Goal: Task Accomplishment & Management: Complete application form

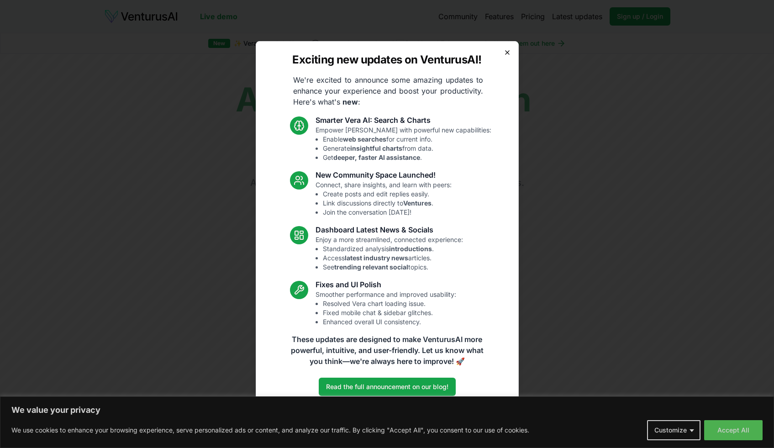
click at [506, 53] on icon "button" at bounding box center [506, 52] width 7 height 7
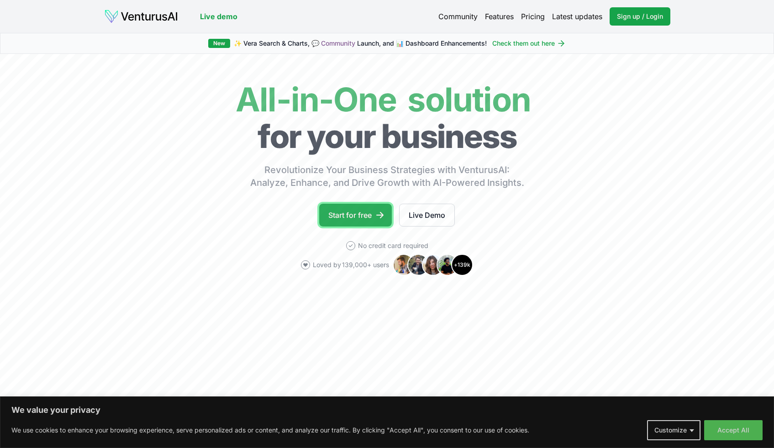
click at [368, 217] on link "Start for free" at bounding box center [355, 215] width 73 height 23
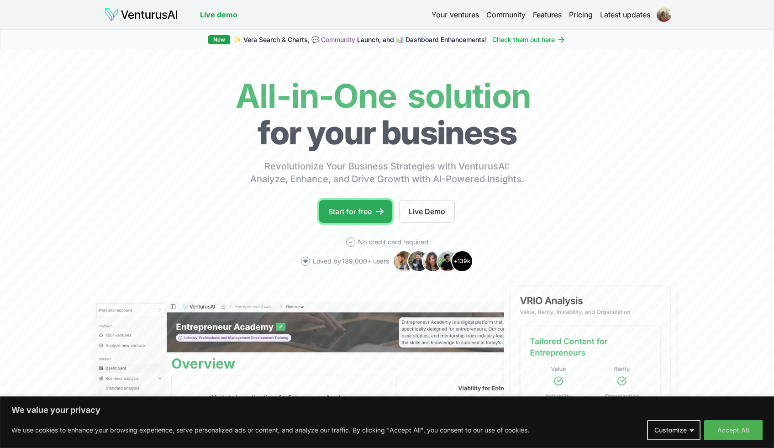
click at [350, 209] on link "Start for free" at bounding box center [355, 211] width 73 height 23
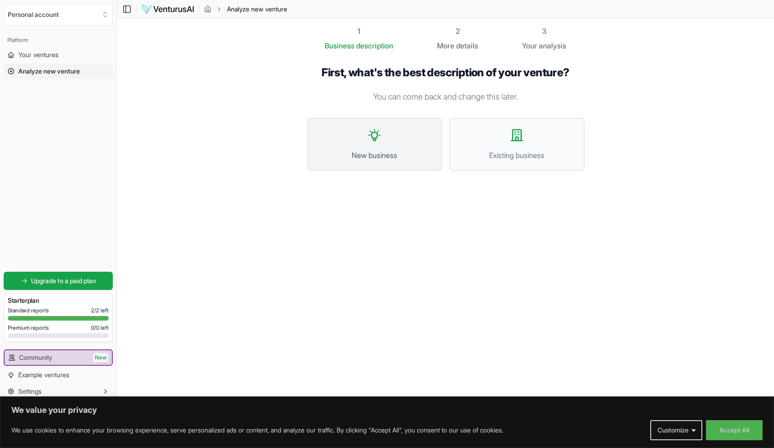
click at [377, 146] on button "New business" at bounding box center [374, 144] width 135 height 53
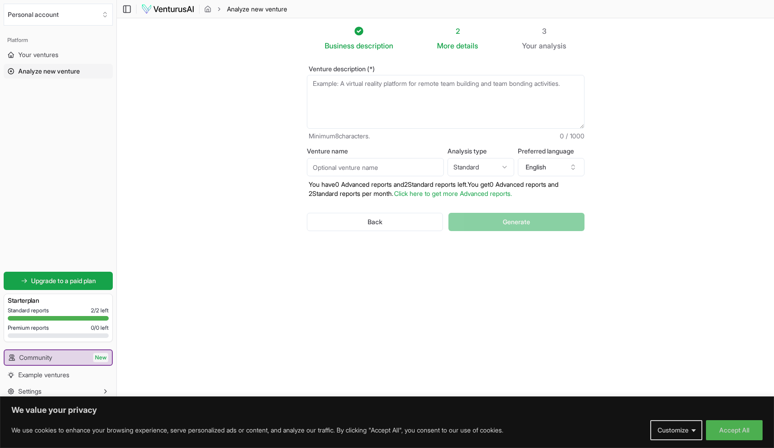
click at [362, 99] on textarea "Venture description (*)" at bounding box center [446, 102] width 278 height 54
paste textarea "IN Digital is a future-of-work platform that bridges talent, learning, and oppo…"
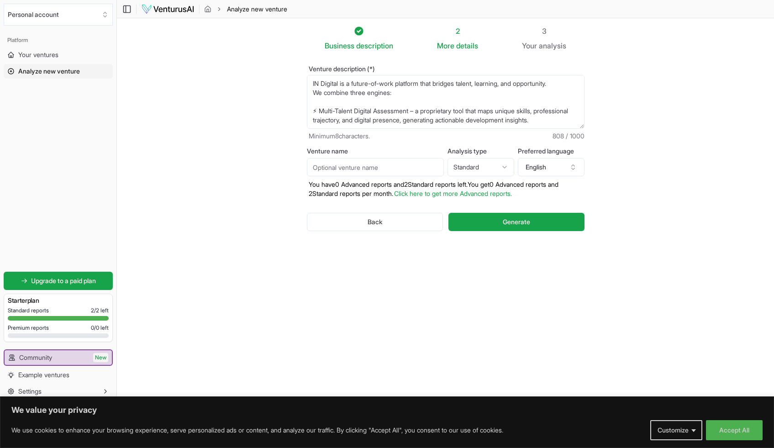
scroll to position [105, 0]
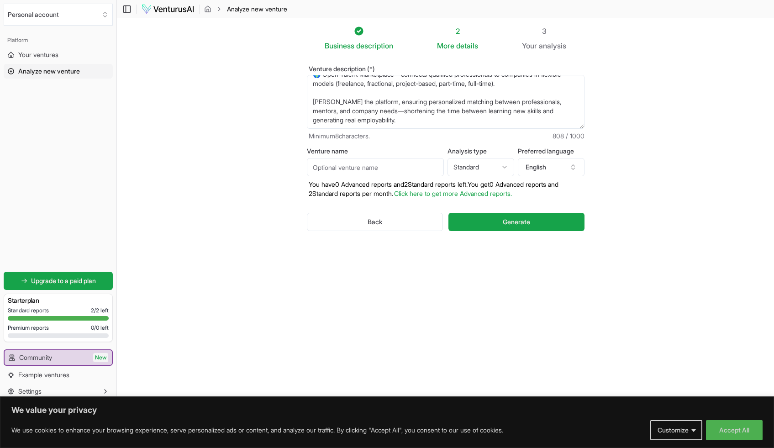
type textarea "IN Digital is a future-of-work platform that bridges talent, learning, and oppo…"
click at [346, 170] on input "Venture name" at bounding box center [375, 167] width 137 height 18
type input "IN Digital"
click at [482, 167] on html "We value your privacy We use cookies to enhance your browsing experience, serve…" at bounding box center [387, 224] width 774 height 448
click at [503, 166] on html "We value your privacy We use cookies to enhance your browsing experience, serve…" at bounding box center [387, 224] width 774 height 448
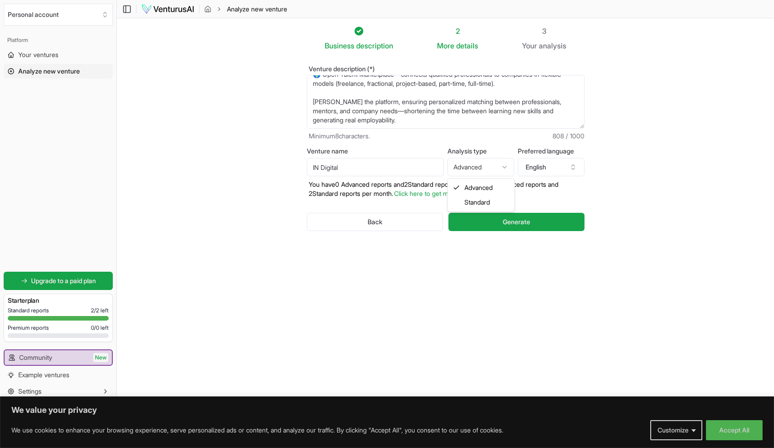
select select "standard"
click at [482, 222] on button "Generate" at bounding box center [516, 222] width 136 height 18
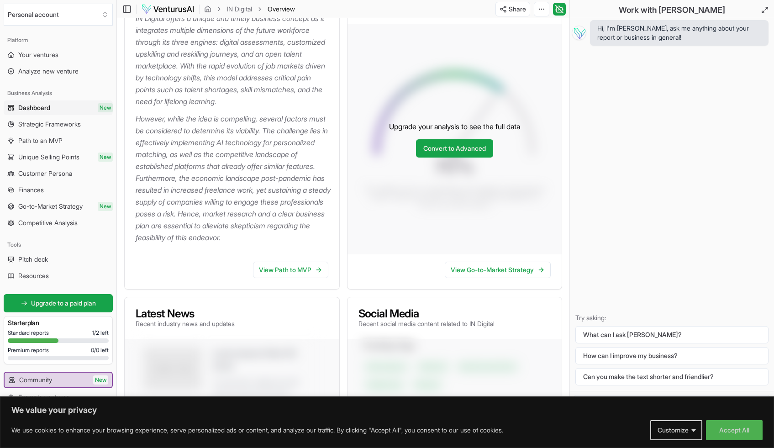
scroll to position [167, 0]
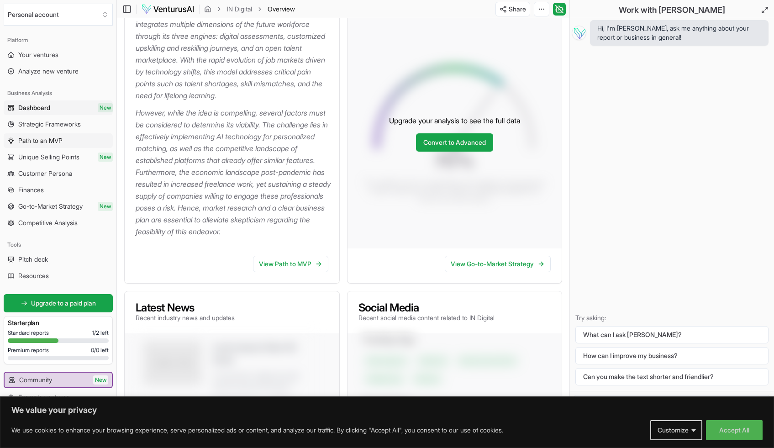
click at [37, 140] on span "Path to an MVP" at bounding box center [40, 140] width 44 height 9
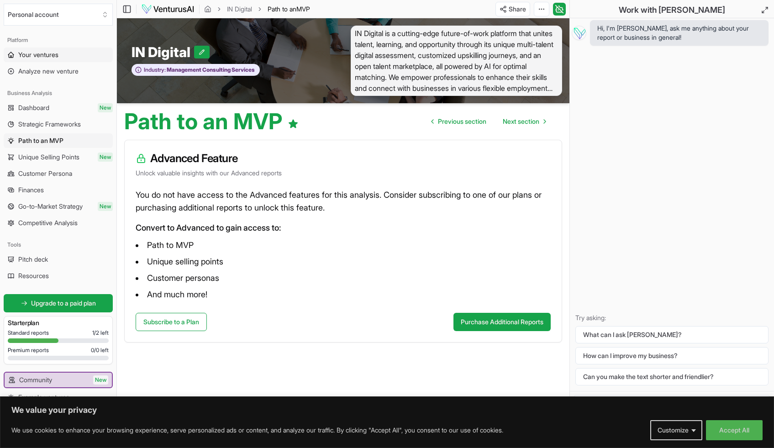
click at [38, 54] on span "Your ventures" at bounding box center [38, 54] width 40 height 9
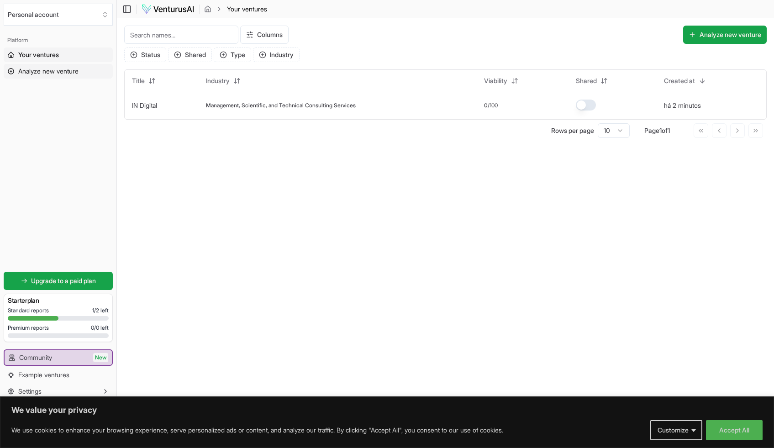
click at [36, 73] on span "Analyze new venture" at bounding box center [48, 71] width 60 height 9
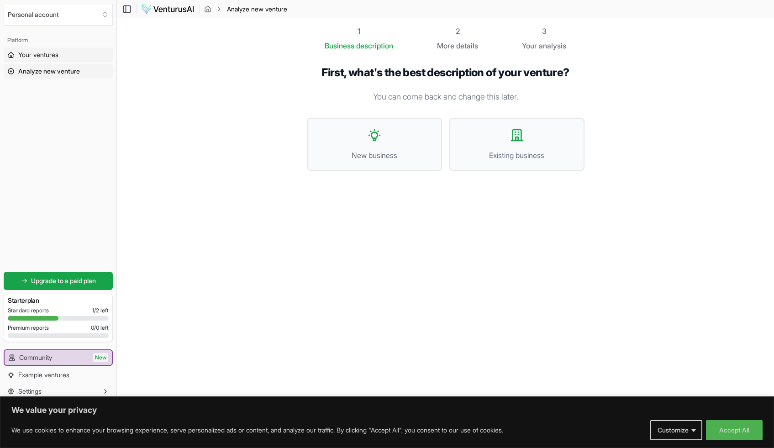
click at [39, 53] on span "Your ventures" at bounding box center [38, 54] width 40 height 9
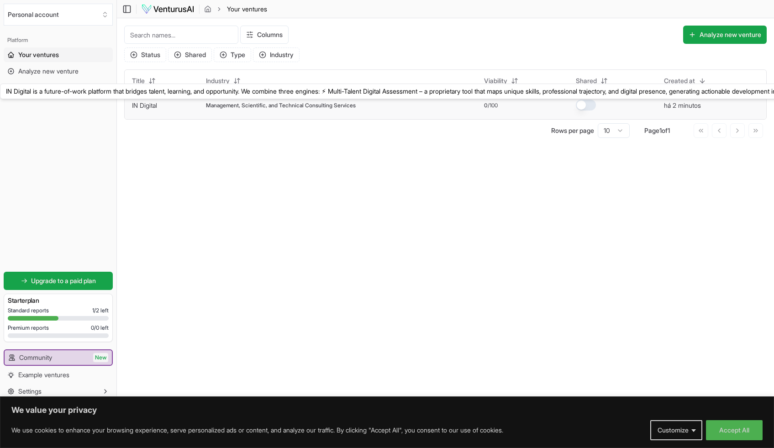
click at [147, 106] on link "IN Digital" at bounding box center [144, 105] width 25 height 8
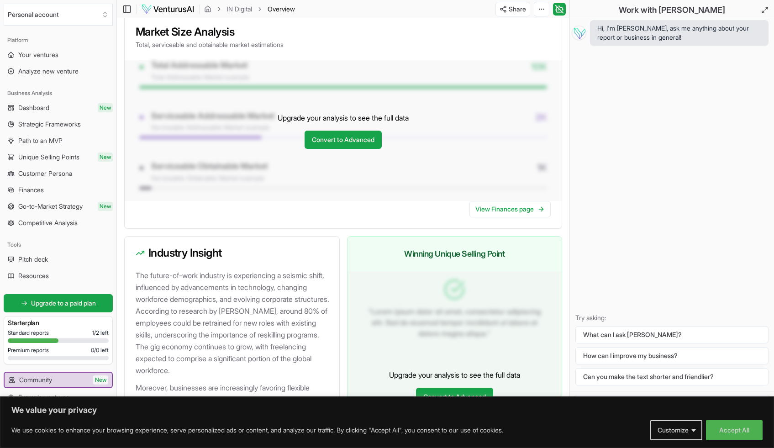
scroll to position [790, 0]
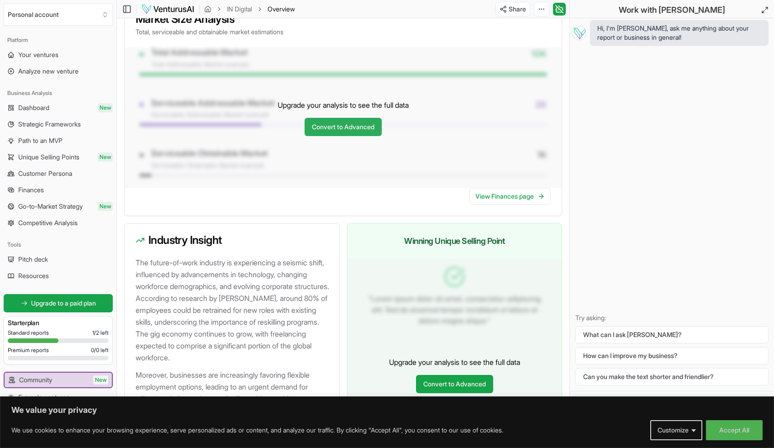
click at [349, 136] on link "Convert to Advanced" at bounding box center [342, 127] width 77 height 18
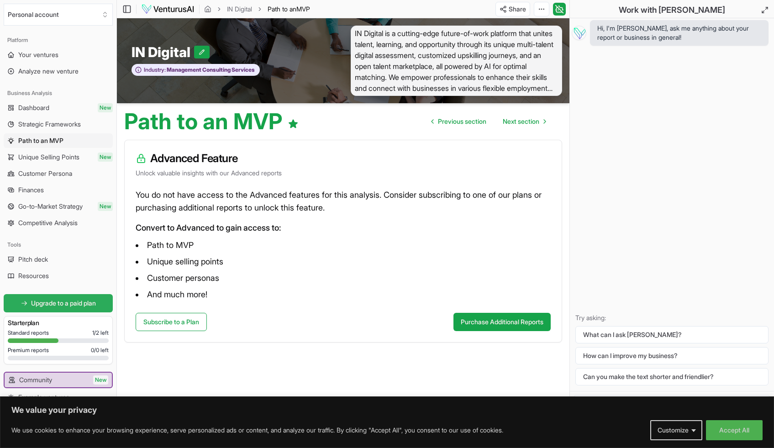
click at [70, 303] on span "Upgrade to a paid plan" at bounding box center [63, 303] width 65 height 9
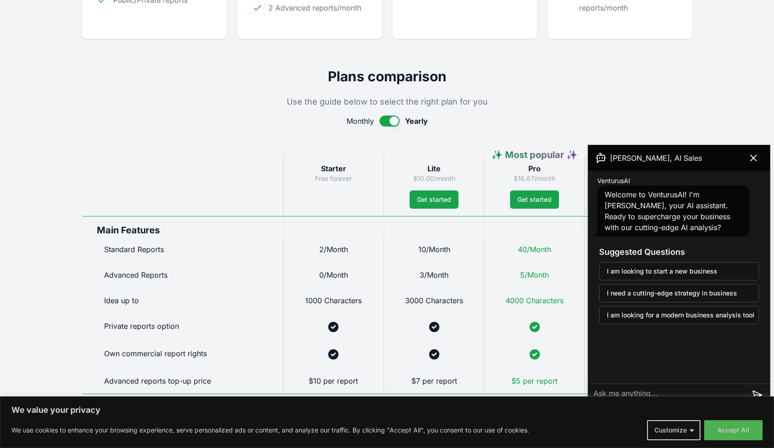
scroll to position [395, 0]
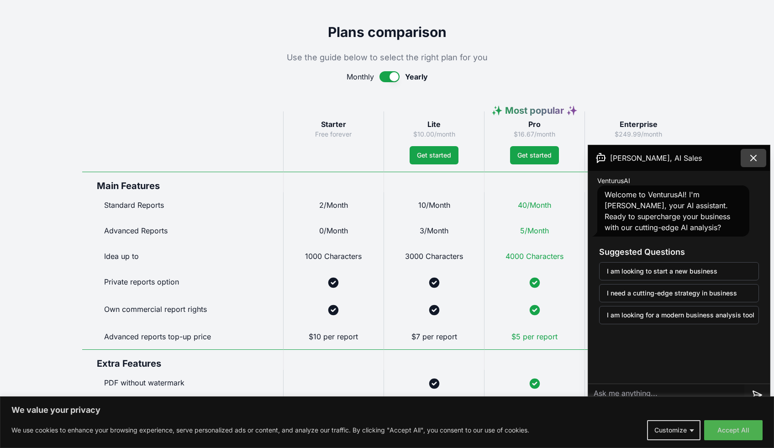
click at [751, 157] on icon at bounding box center [753, 157] width 11 height 11
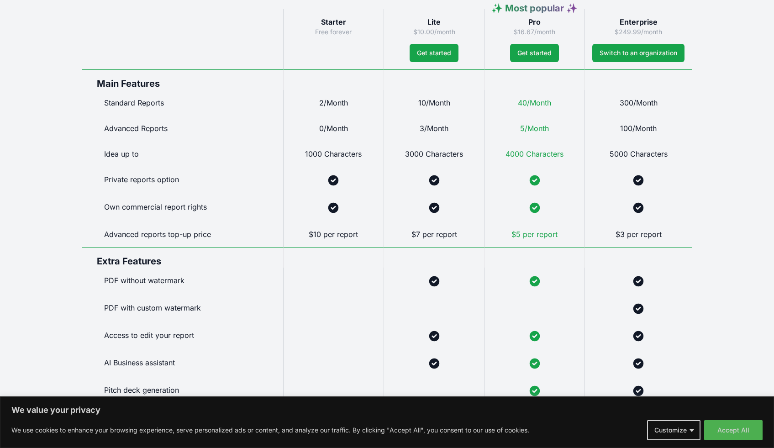
scroll to position [410, 0]
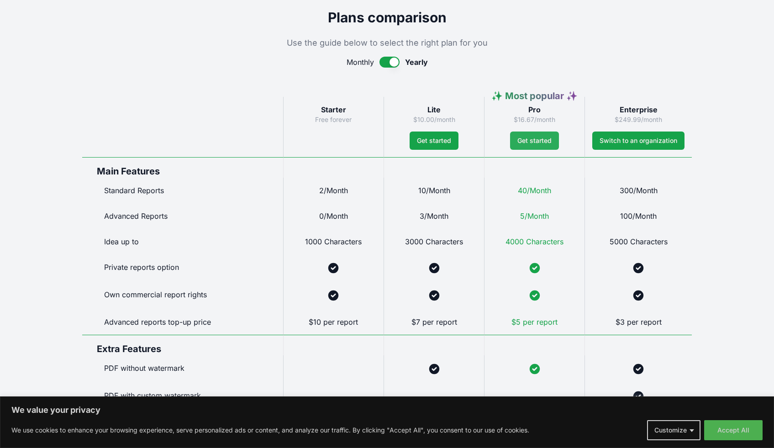
click at [538, 142] on span "Get started" at bounding box center [534, 140] width 34 height 9
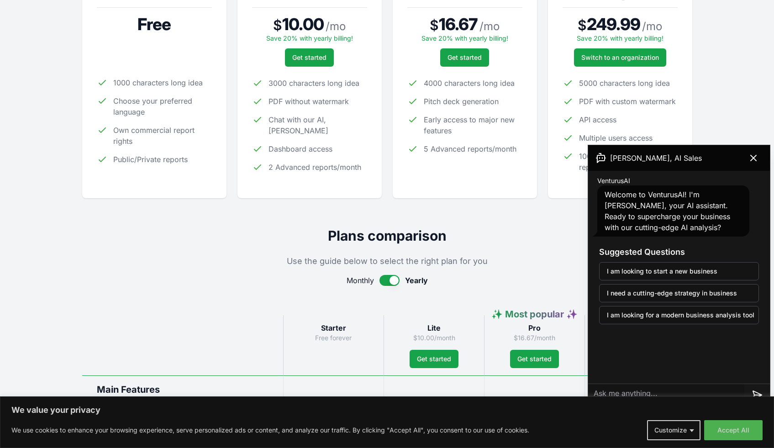
scroll to position [364, 0]
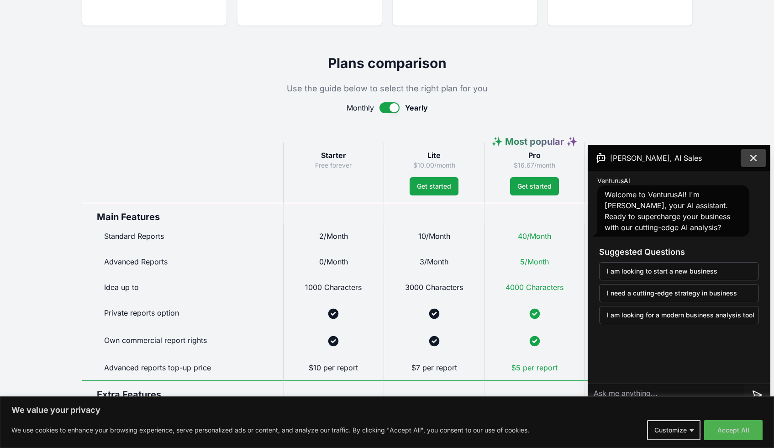
click at [749, 158] on icon at bounding box center [753, 157] width 11 height 11
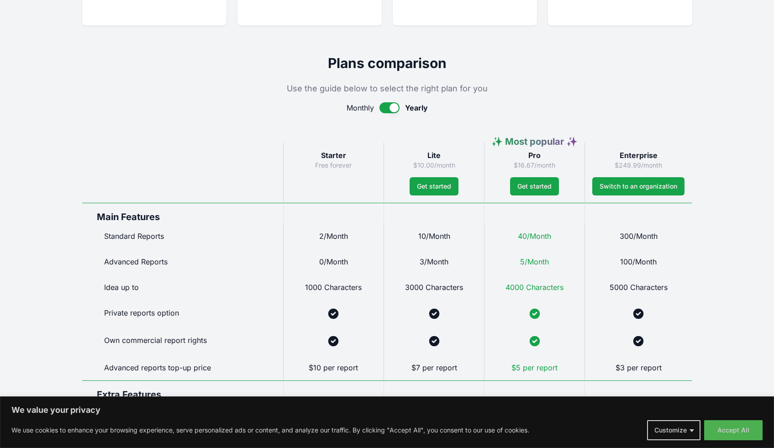
click at [384, 106] on button "button" at bounding box center [389, 107] width 20 height 11
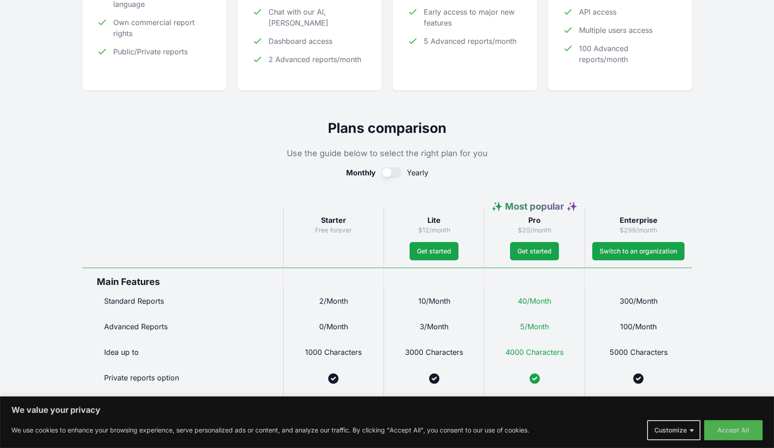
scroll to position [342, 0]
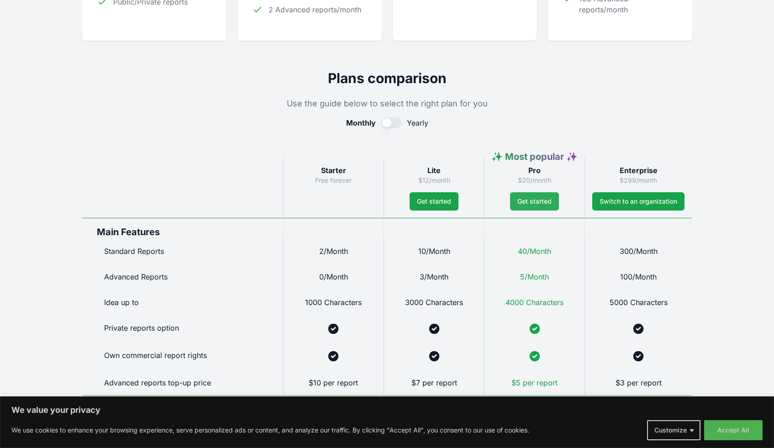
click at [534, 202] on span "Get started" at bounding box center [534, 201] width 34 height 9
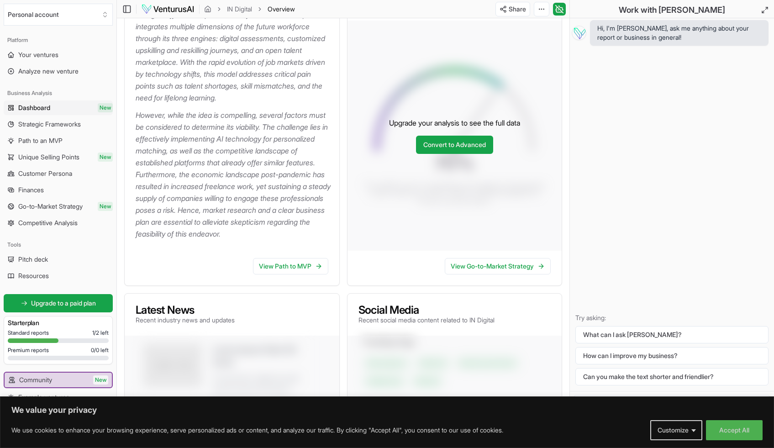
scroll to position [206, 0]
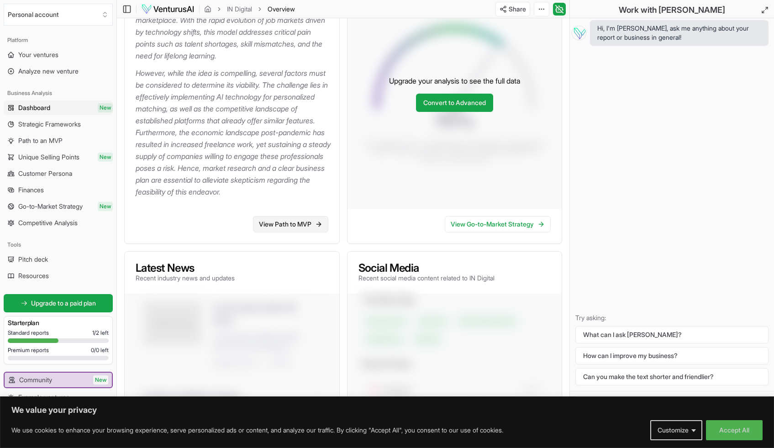
click at [295, 232] on link "View Path to MVP" at bounding box center [290, 224] width 75 height 16
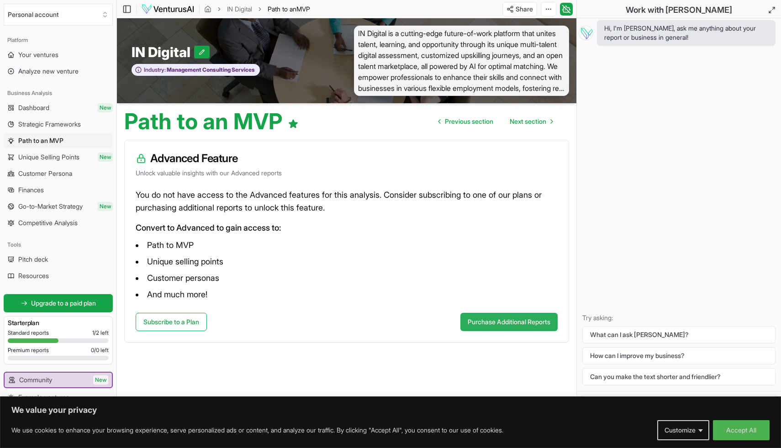
click at [509, 324] on button "Purchase Additional Reports" at bounding box center [508, 322] width 97 height 18
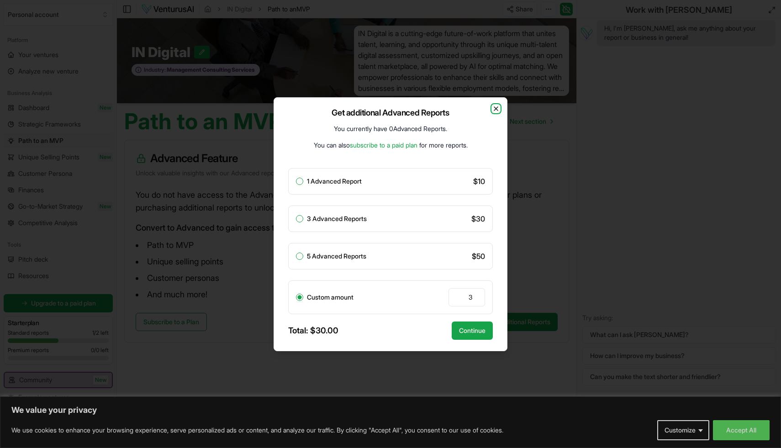
click at [495, 108] on icon "button" at bounding box center [496, 109] width 4 height 4
